Goal: Transaction & Acquisition: Obtain resource

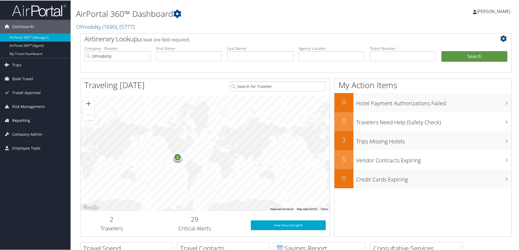
click at [19, 118] on span "Reporting" at bounding box center [21, 120] width 18 height 14
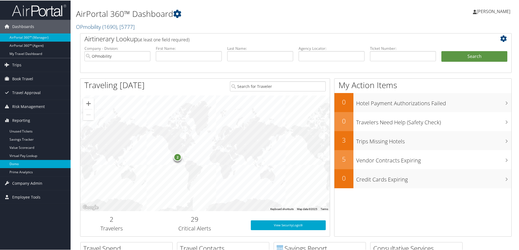
click at [21, 162] on link "Domo" at bounding box center [35, 163] width 71 height 8
click at [23, 62] on link "Trips" at bounding box center [35, 65] width 71 height 14
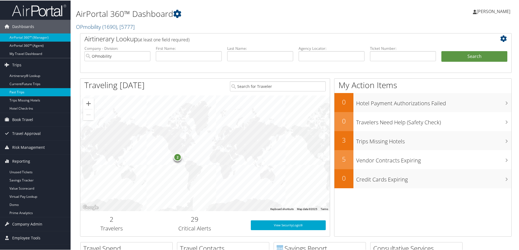
click at [25, 89] on link "Past Trips" at bounding box center [35, 91] width 71 height 8
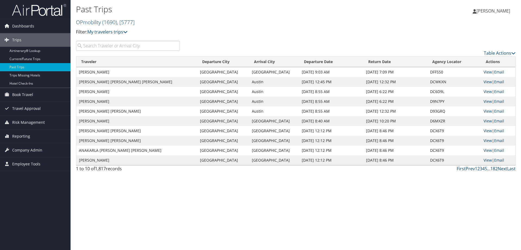
drag, startPoint x: 92, startPoint y: 20, endPoint x: 91, endPoint y: 24, distance: 4.2
click at [92, 21] on link "OPmobility ( 1690 ) , [ 5777 ]" at bounding box center [105, 21] width 59 height 7
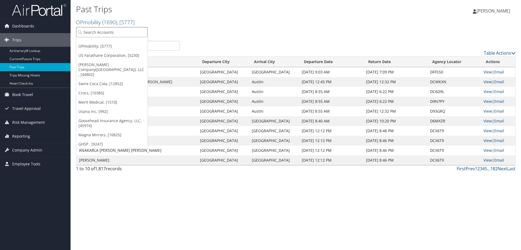
click at [91, 31] on input "search" at bounding box center [111, 32] width 71 height 10
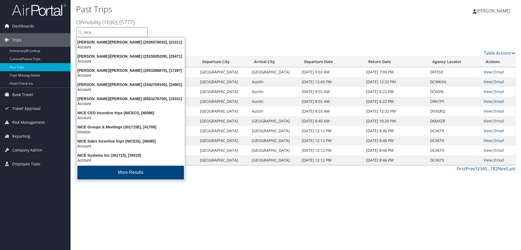
type input "nice"
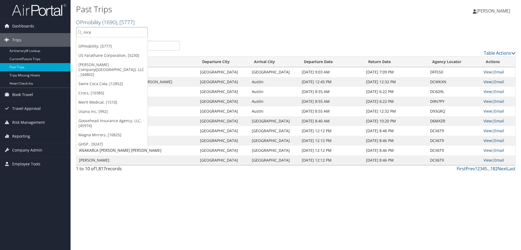
click at [99, 19] on link "OPmobility ( 1690 ) , [ 5777 ]" at bounding box center [105, 21] width 59 height 7
click at [100, 36] on input "nice" at bounding box center [111, 32] width 71 height 10
type input "NICE"
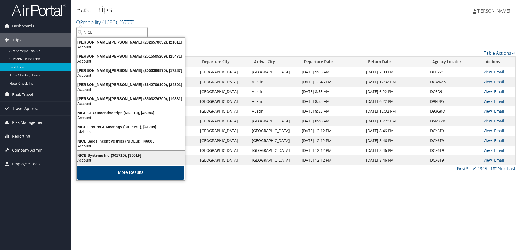
click at [116, 155] on div "NICE Systems Inc (301715), [35519]" at bounding box center [130, 155] width 115 height 5
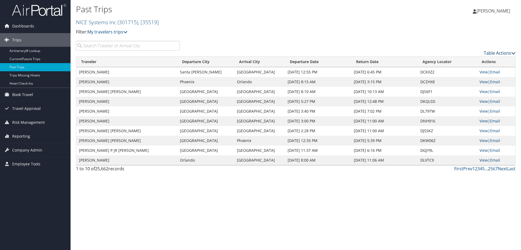
click at [493, 52] on link "Table Actions" at bounding box center [500, 53] width 32 height 6
click at [464, 60] on link "Download Report" at bounding box center [477, 61] width 71 height 9
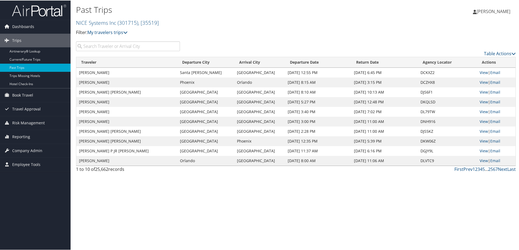
click at [473, 23] on div "[PERSON_NAME] [PERSON_NAME] My Settings Travel Agency Contacts Log Consulting T…" at bounding box center [435, 13] width 174 height 21
click at [492, 53] on link "Table Actions" at bounding box center [500, 53] width 32 height 6
click at [465, 59] on link "Download Report" at bounding box center [477, 61] width 71 height 9
click at [271, 13] on h1 "Past Trips" at bounding box center [222, 9] width 293 height 11
click at [22, 134] on span "Reporting" at bounding box center [21, 136] width 18 height 14
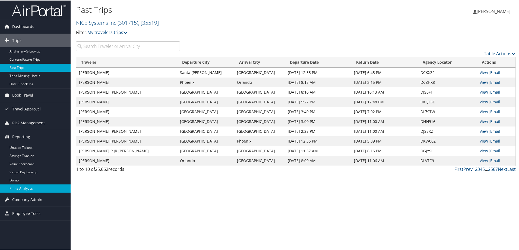
click at [26, 188] on link "Prime Analytics" at bounding box center [35, 188] width 71 height 8
